Goal: Information Seeking & Learning: Learn about a topic

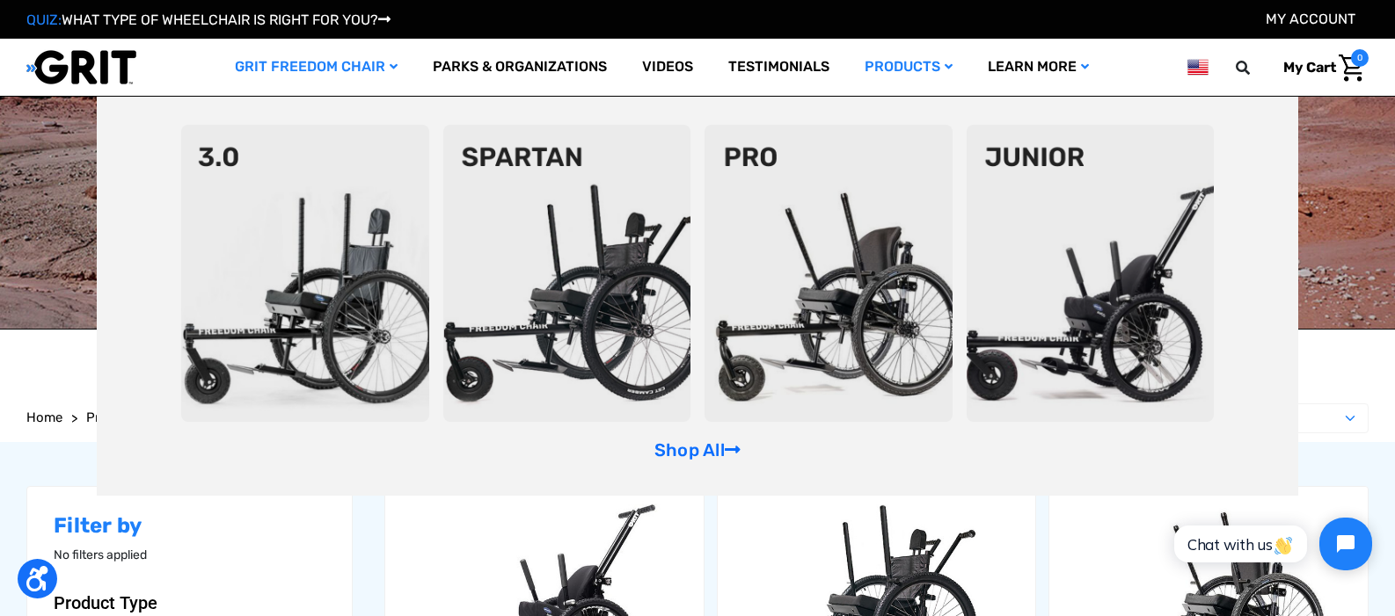
click at [390, 71] on icon "GRIT Freedom Chair" at bounding box center [394, 67] width 8 height 12
click at [390, 69] on icon "GRIT Freedom Chair" at bounding box center [394, 67] width 8 height 12
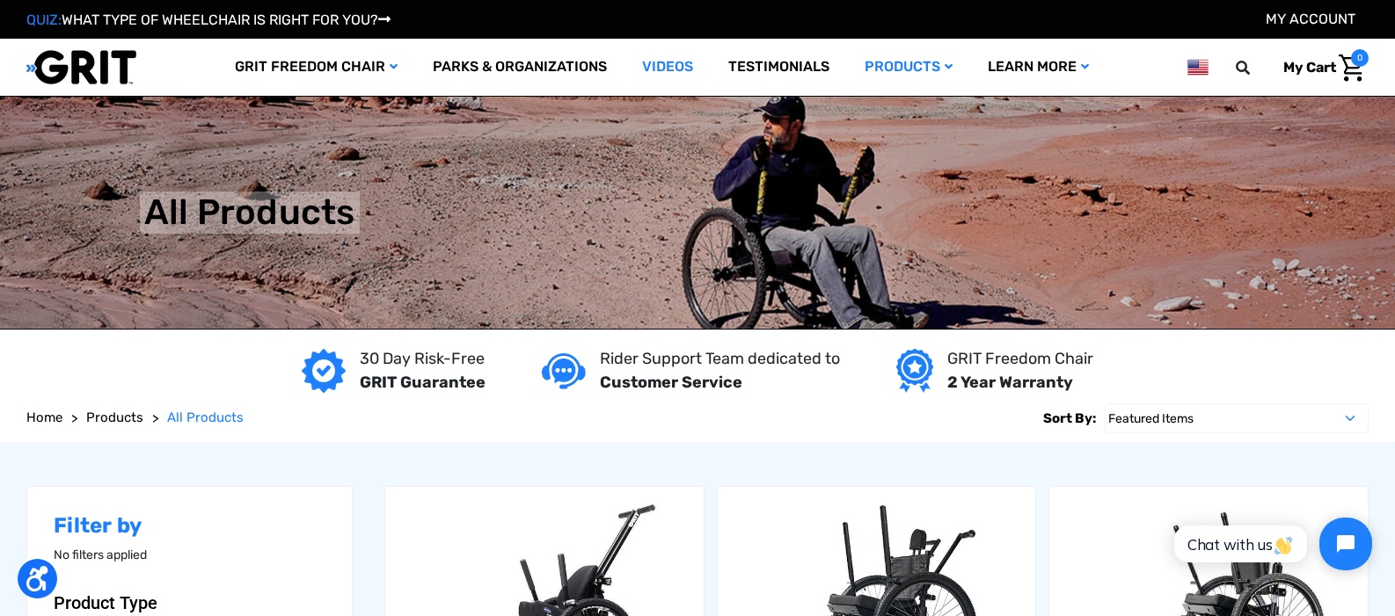
click at [668, 73] on link "Videos" at bounding box center [667, 67] width 86 height 57
